Goal: Check status: Check status

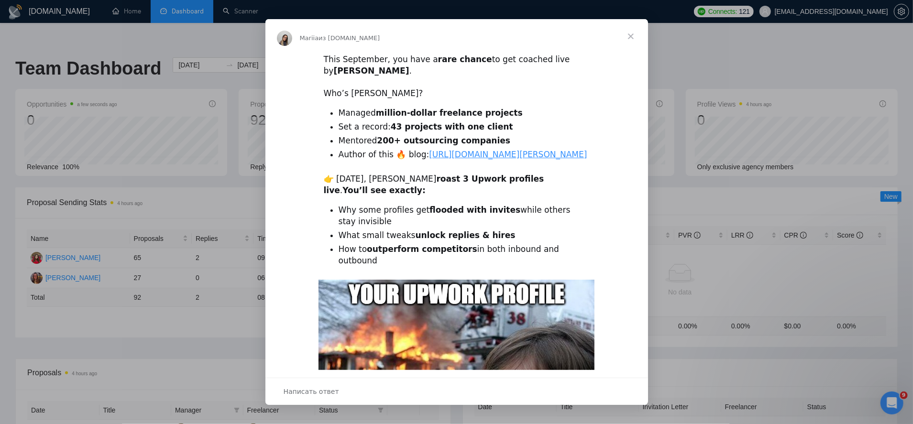
click at [631, 40] on span "Закрыть" at bounding box center [631, 36] width 34 height 34
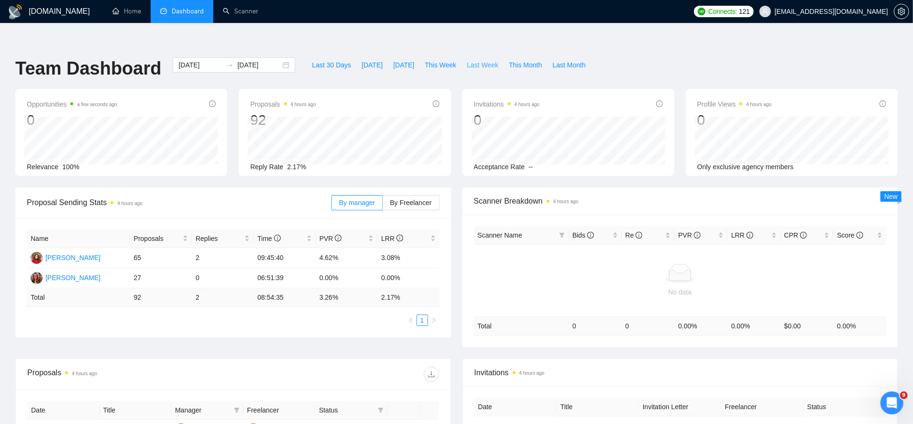
click at [479, 60] on span "Last Week" at bounding box center [483, 65] width 32 height 11
type input "[DATE]"
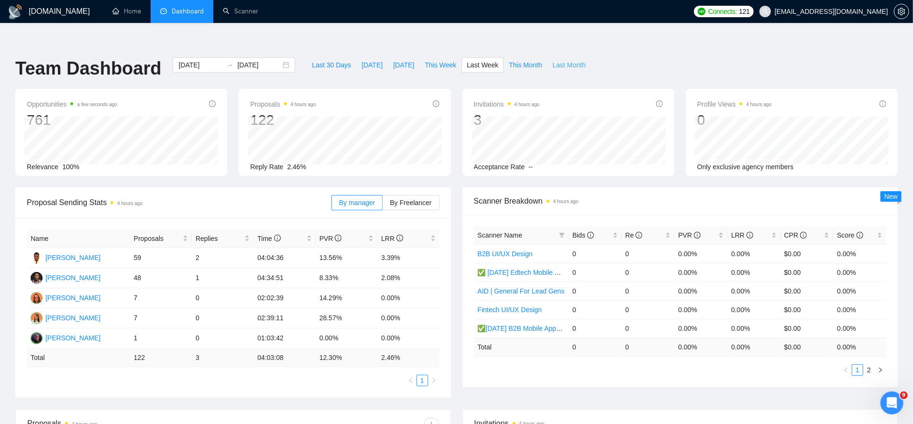
click at [580, 60] on span "Last Month" at bounding box center [568, 65] width 33 height 11
type input "[DATE]"
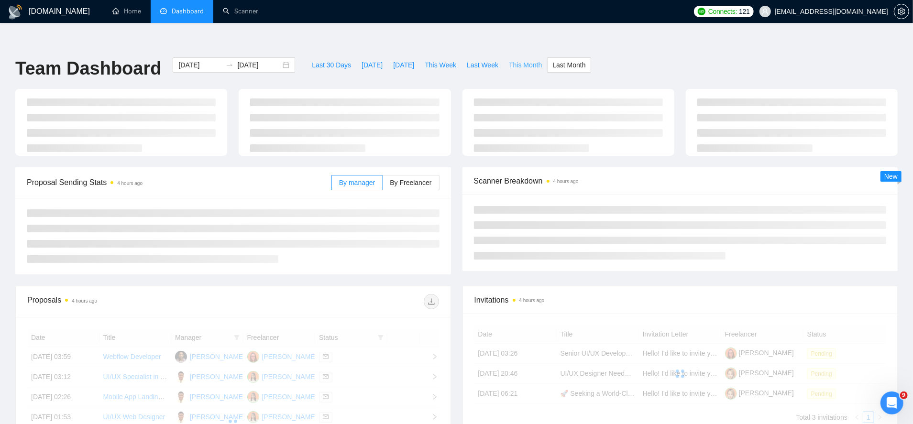
click at [520, 60] on span "This Month" at bounding box center [525, 65] width 33 height 11
type input "[DATE]"
